Goal: Contribute content: Add original content to the website for others to see

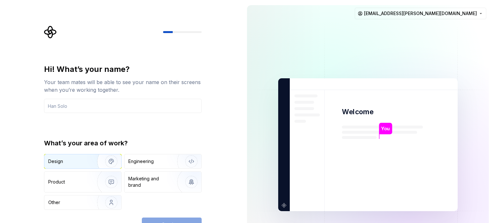
click at [80, 161] on div "Design" at bounding box center [68, 161] width 41 height 6
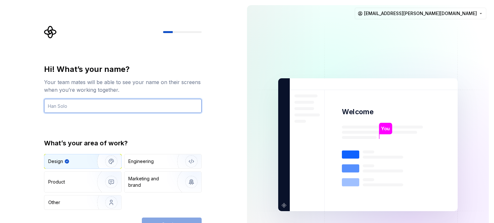
click at [86, 110] on input "text" at bounding box center [123, 106] width 158 height 14
type input "Yogesh"
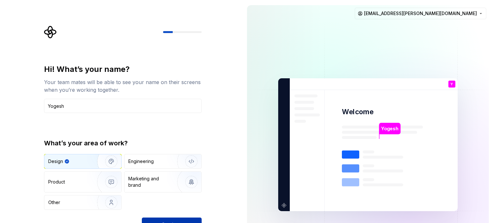
click at [176, 219] on button "Continue" at bounding box center [172, 225] width 60 height 14
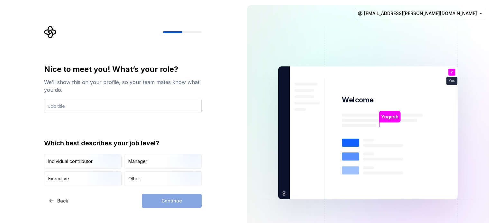
click at [92, 105] on input "text" at bounding box center [123, 106] width 158 height 14
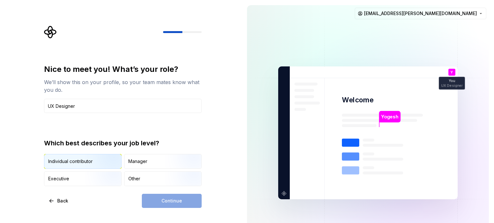
type input "UX Designer"
click at [100, 163] on img "button" at bounding box center [105, 169] width 41 height 43
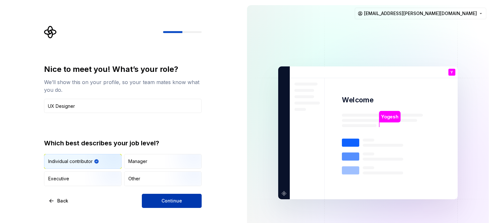
click at [164, 203] on span "Continue" at bounding box center [171, 201] width 21 height 6
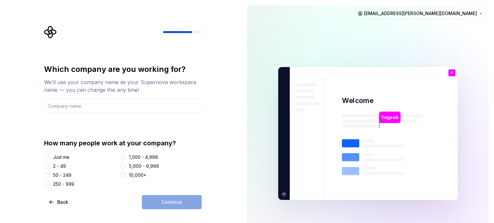
click at [93, 199] on div "Back Continue" at bounding box center [123, 202] width 158 height 14
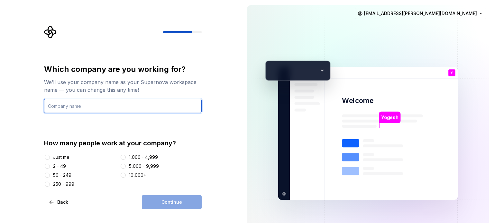
click at [78, 104] on input "text" at bounding box center [123, 106] width 158 height 14
type input "d"
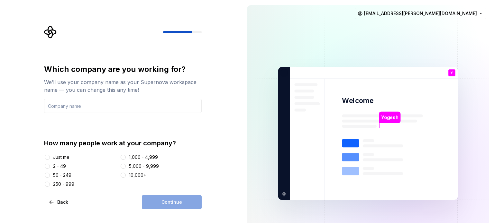
click at [53, 159] on div "Just me" at bounding box center [61, 157] width 16 height 6
click at [50, 159] on button "Just me" at bounding box center [47, 157] width 5 height 5
click at [95, 108] on input "text" at bounding box center [123, 106] width 158 height 14
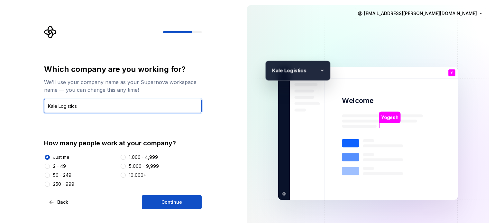
type input "Kale Logistics"
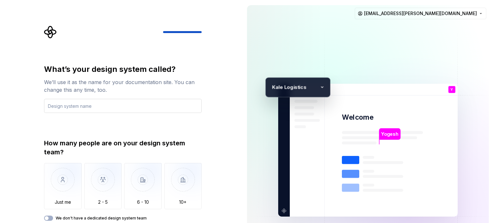
click at [88, 107] on input "text" at bounding box center [123, 106] width 158 height 14
click at [88, 107] on input "[PERSON_NAME]'s Mobile App" at bounding box center [123, 106] width 158 height 14
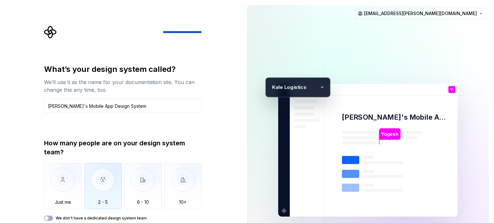
type input "[PERSON_NAME]'s Mobile App Design System"
click at [108, 193] on img "button" at bounding box center [103, 184] width 38 height 43
click at [195, 215] on div "How many people are on your design system team? Just me 2 - 5 6 - 10 10+ We don…" at bounding box center [123, 180] width 158 height 82
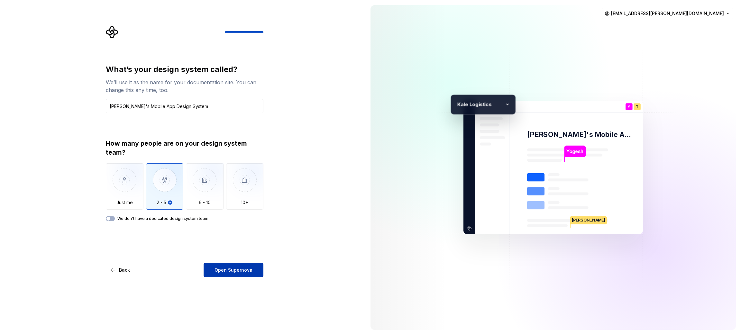
click at [231, 223] on span "Open Supernova" at bounding box center [233, 270] width 38 height 6
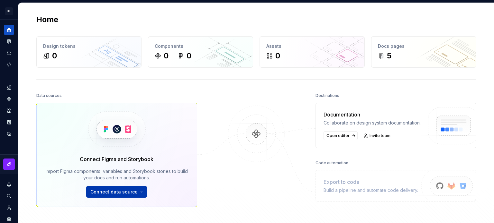
click at [128, 191] on html "[PERSON_NAME] Mobile App Design System Y Design system data Home Design tokens …" at bounding box center [247, 111] width 494 height 223
click at [230, 186] on html "[PERSON_NAME] Mobile App Design System Y Design system data Home Design tokens …" at bounding box center [247, 111] width 494 height 223
click at [9, 18] on button "Expand sidebar" at bounding box center [13, 19] width 9 height 9
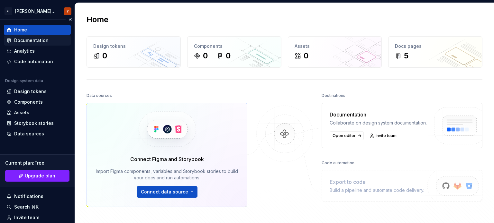
click at [25, 39] on div "Documentation" at bounding box center [31, 40] width 34 height 6
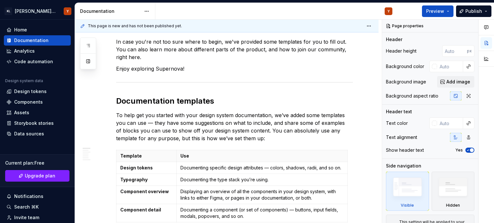
scroll to position [96, 0]
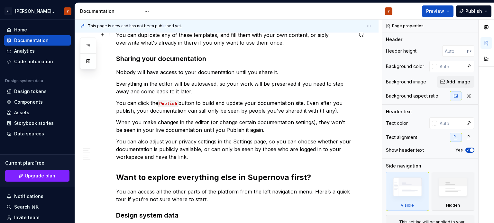
type textarea "*"
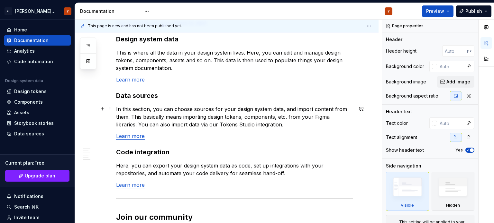
scroll to position [386, 0]
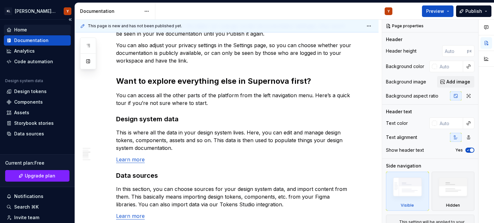
click at [30, 31] on div "Home" at bounding box center [37, 30] width 62 height 6
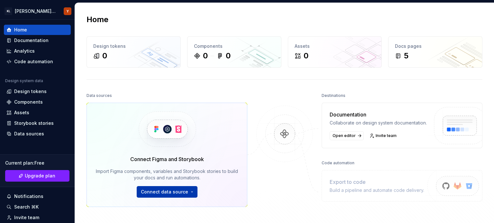
click at [190, 191] on html "[PERSON_NAME] Mobile App Design System Y Home Documentation Analytics Code auto…" at bounding box center [247, 111] width 494 height 223
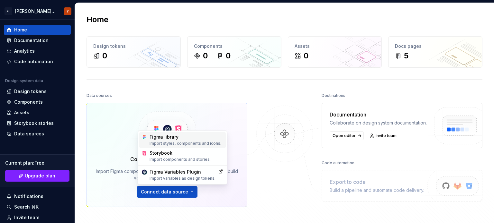
click at [155, 137] on div "Figma library Import styles, components and icons." at bounding box center [186, 140] width 74 height 12
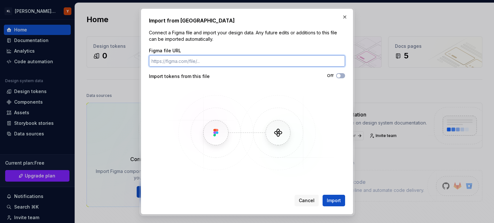
click at [220, 59] on input "Figma file URL" at bounding box center [247, 61] width 196 height 12
click at [181, 63] on input "Figma file URL" at bounding box center [247, 61] width 196 height 12
paste input "[URL][DOMAIN_NAME]"
type input "[URL][DOMAIN_NAME]"
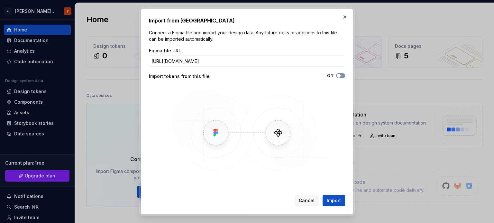
scroll to position [0, 0]
click at [339, 77] on span "button" at bounding box center [339, 76] width 4 height 4
click at [335, 200] on span "Import" at bounding box center [334, 201] width 14 height 6
click at [311, 202] on span "Cancel" at bounding box center [307, 201] width 16 height 6
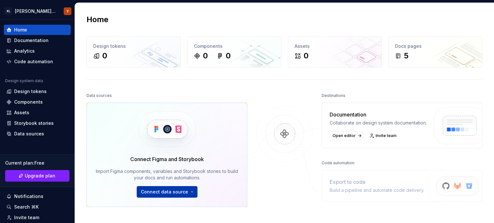
click at [169, 190] on html "[PERSON_NAME] Mobile App Design System Y Home Documentation Analytics Code auto…" at bounding box center [247, 111] width 494 height 223
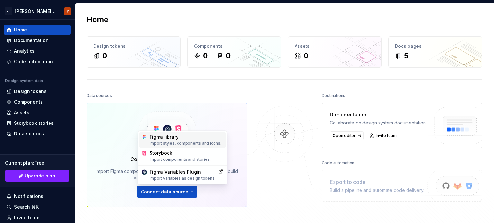
click at [177, 141] on div "Import styles, components and icons." at bounding box center [186, 143] width 74 height 5
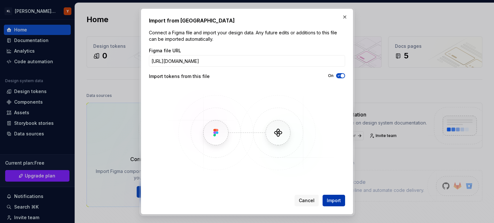
click at [335, 203] on span "Import" at bounding box center [334, 201] width 14 height 6
click at [221, 59] on input "[URL][DOMAIN_NAME]" at bounding box center [247, 61] width 196 height 12
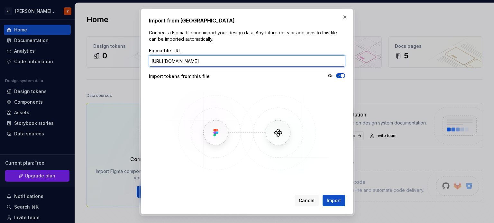
click at [221, 58] on input "[URL][DOMAIN_NAME]" at bounding box center [247, 61] width 196 height 12
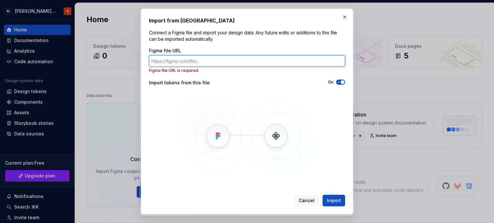
paste input "[URL][DOMAIN_NAME]"
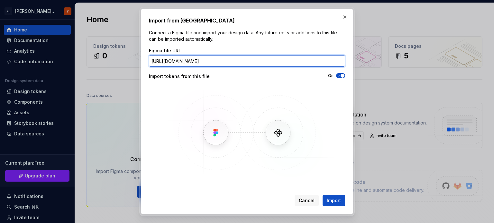
type input "[URL][DOMAIN_NAME]"
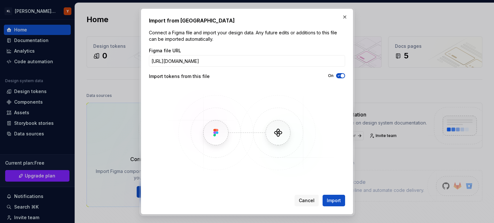
scroll to position [0, 0]
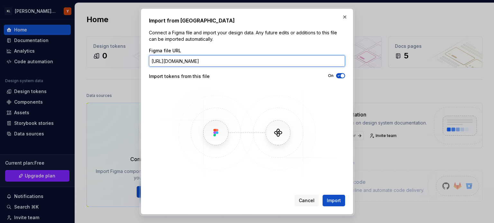
click at [246, 60] on input "[URL][DOMAIN_NAME]" at bounding box center [247, 61] width 196 height 12
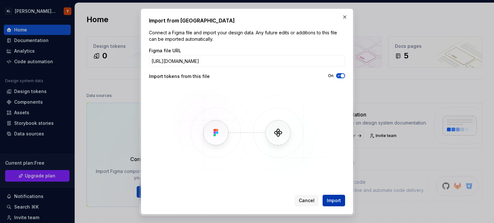
click at [338, 200] on span "Import" at bounding box center [334, 201] width 14 height 6
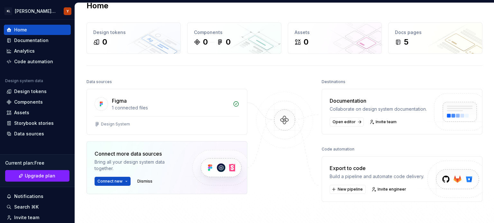
scroll to position [0, 0]
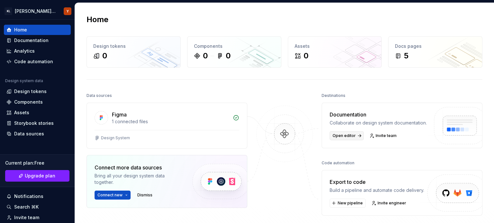
click at [344, 139] on span "Open editor" at bounding box center [343, 135] width 23 height 5
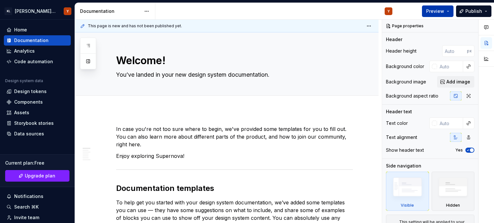
click at [448, 12] on button "Preview" at bounding box center [438, 11] width 32 height 12
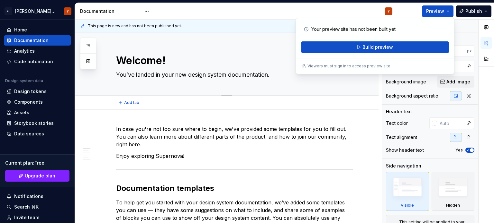
click at [284, 33] on div "Welcome! You’ve landed in your new design system documentation." at bounding box center [234, 63] width 237 height 63
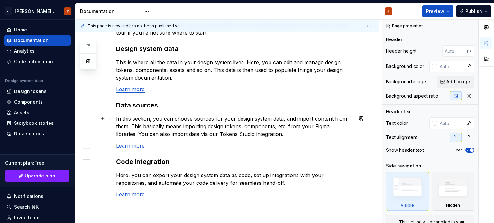
type textarea "*"
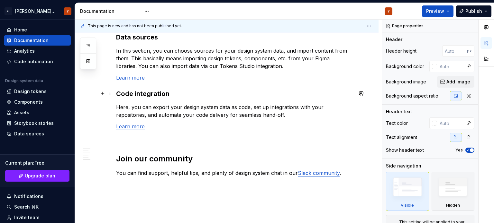
scroll to position [575, 0]
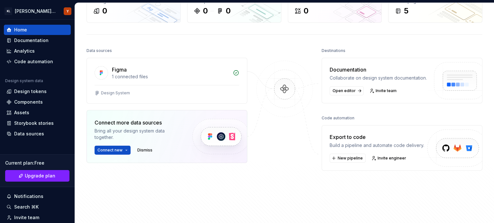
scroll to position [64, 0]
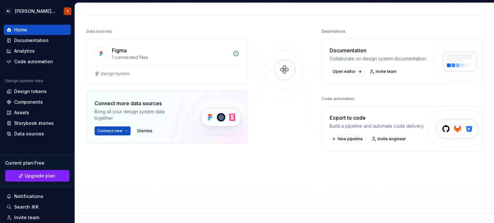
click at [283, 69] on img at bounding box center [284, 76] width 62 height 70
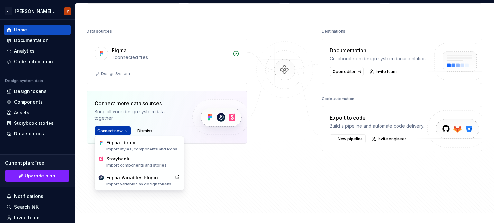
click at [125, 130] on html "[PERSON_NAME] Mobile App Design System Y Home Documentation Analytics Code auto…" at bounding box center [247, 111] width 494 height 223
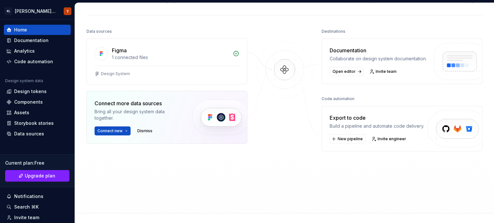
click at [305, 166] on html "[PERSON_NAME] Mobile App Design System Y Home Documentation Analytics Code auto…" at bounding box center [247, 111] width 494 height 223
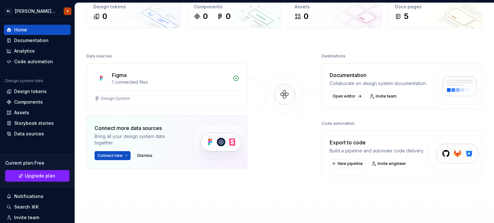
scroll to position [0, 0]
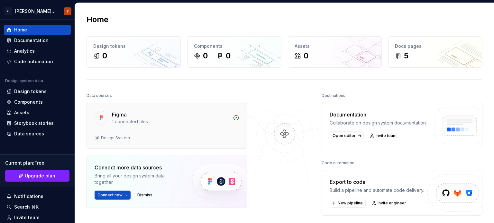
click at [130, 127] on div "Figma 1 connected files" at bounding box center [167, 116] width 160 height 27
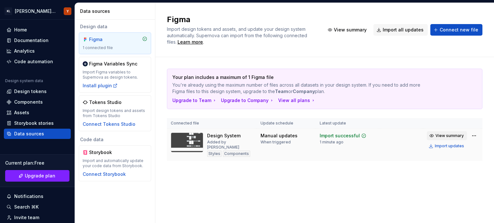
click at [452, 137] on span "View summary" at bounding box center [449, 135] width 28 height 5
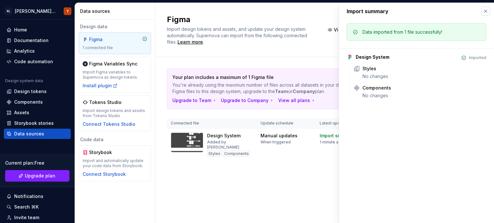
click at [483, 12] on button "button" at bounding box center [485, 11] width 9 height 9
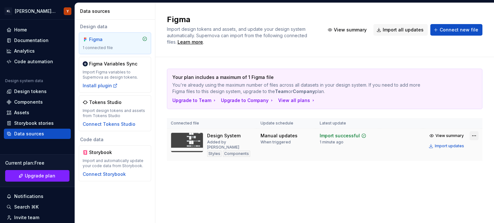
click at [473, 135] on html "[PERSON_NAME] Mobile App Design System Y Home Documentation Analytics Code auto…" at bounding box center [247, 111] width 494 height 223
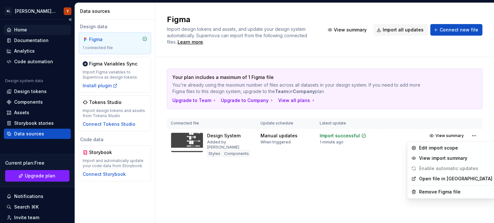
click at [26, 27] on html "[PERSON_NAME] Mobile App Design System Y Home Documentation Analytics Code auto…" at bounding box center [247, 111] width 494 height 223
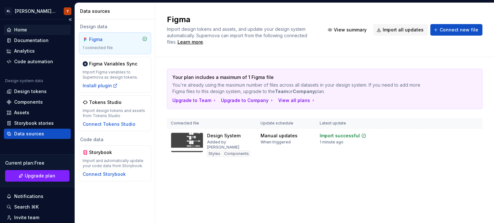
click at [25, 29] on div "Home" at bounding box center [20, 30] width 13 height 6
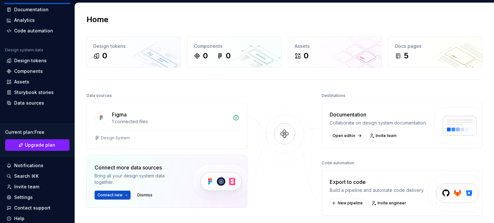
scroll to position [53, 0]
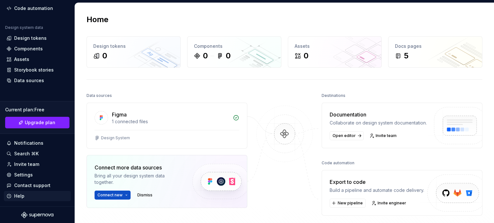
click at [27, 198] on div "Help" at bounding box center [37, 196] width 62 height 6
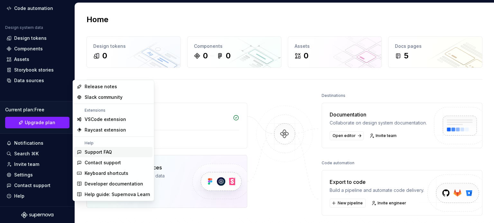
click at [120, 155] on div "Support FAQ" at bounding box center [118, 152] width 66 height 6
